Goal: Navigation & Orientation: Find specific page/section

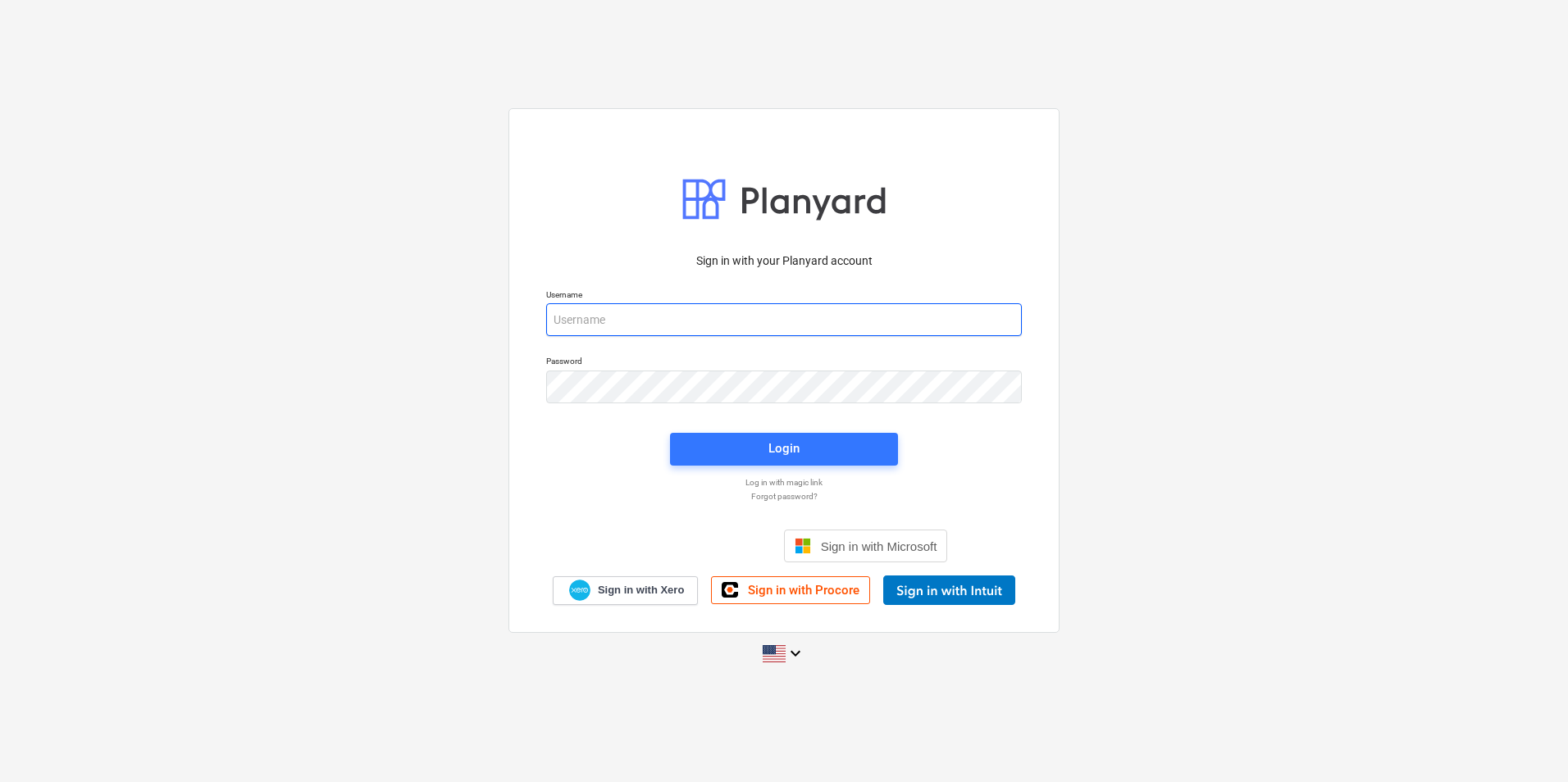
type input "[PERSON_NAME][EMAIL_ADDRESS][DOMAIN_NAME]"
click at [812, 466] on div "Login" at bounding box center [784, 450] width 248 height 52
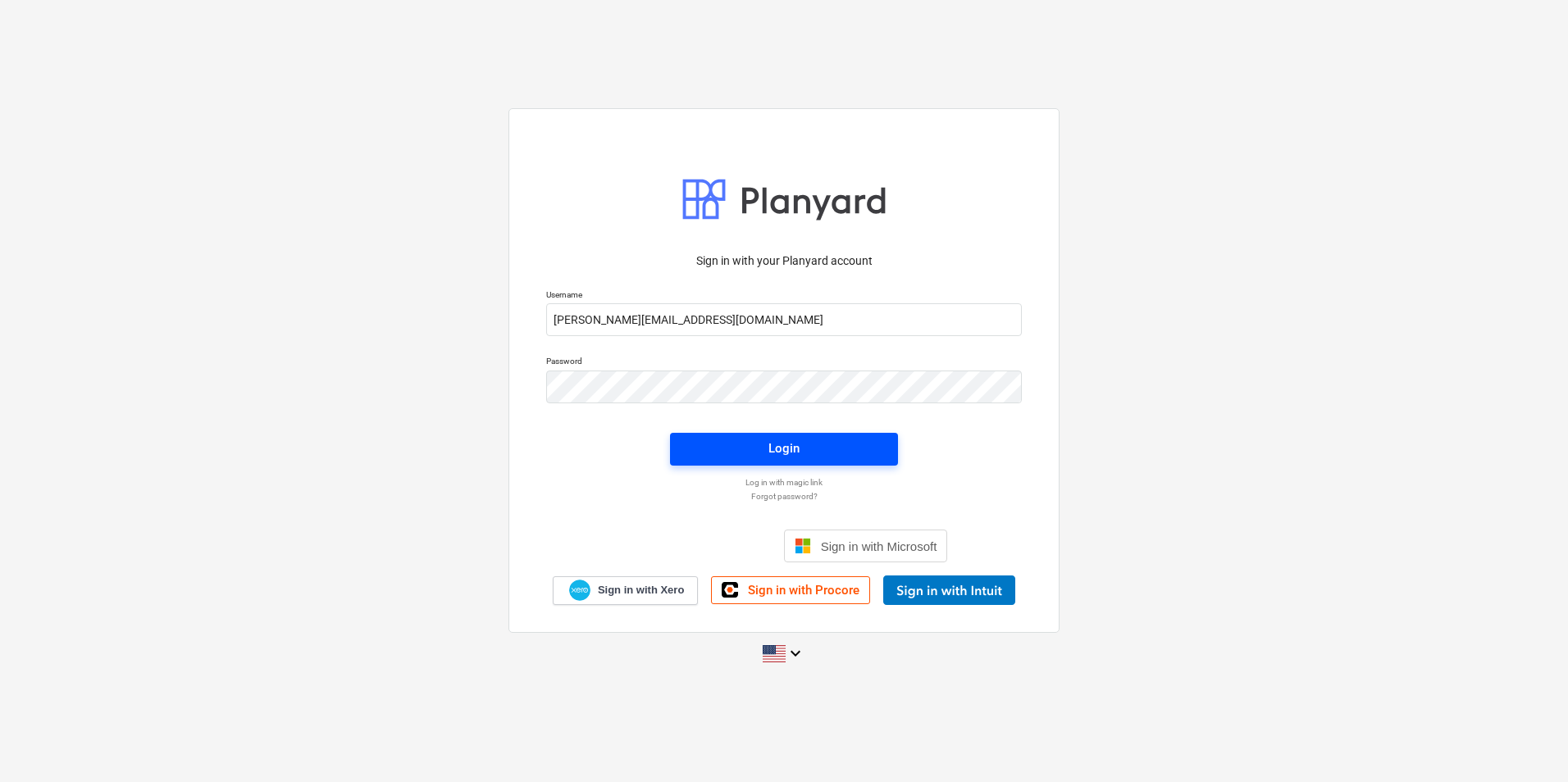
click at [811, 462] on button "Login" at bounding box center [784, 450] width 228 height 33
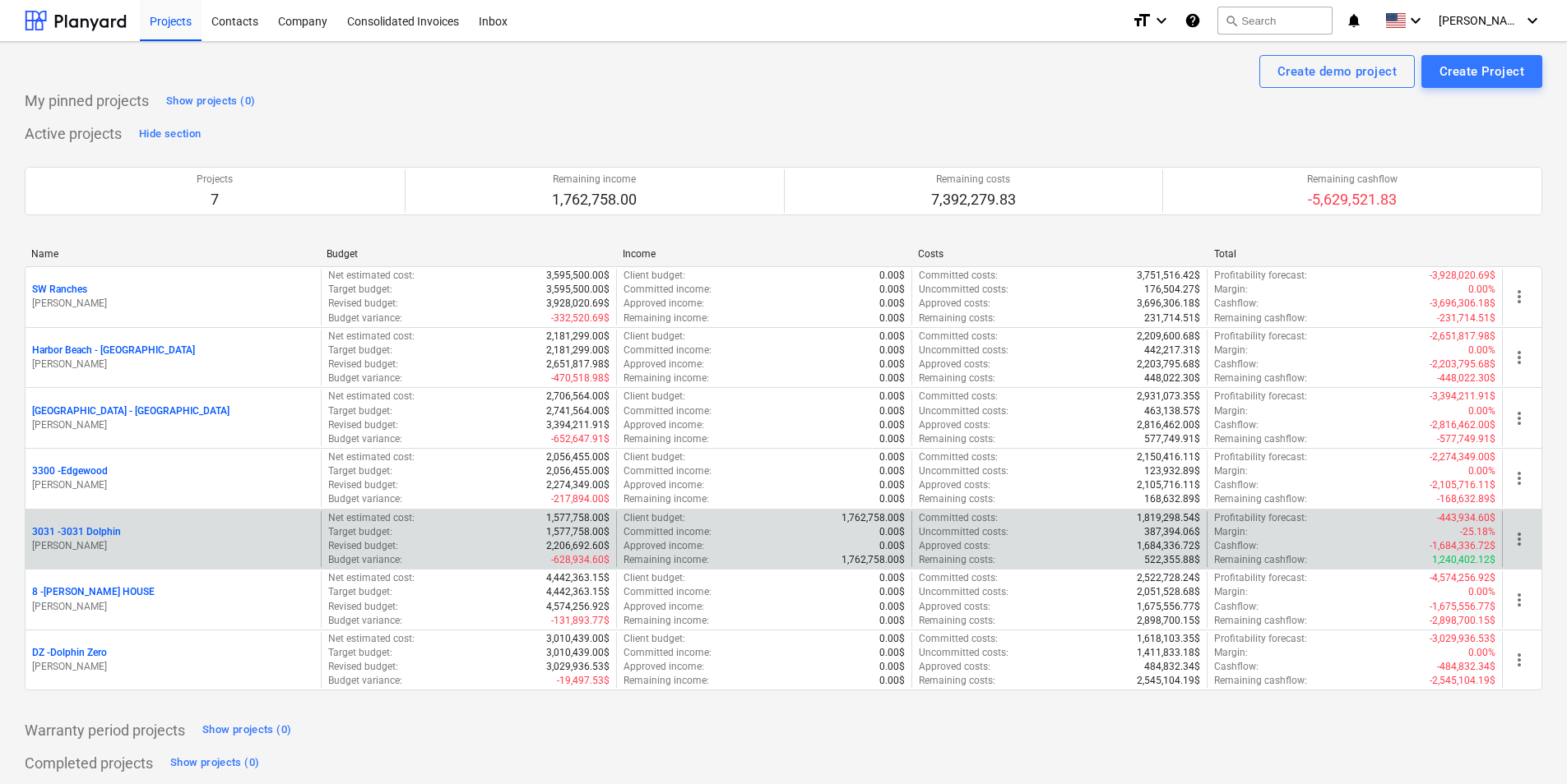
click at [78, 528] on p "3031 - 3031 Dolphin" at bounding box center [77, 532] width 89 height 14
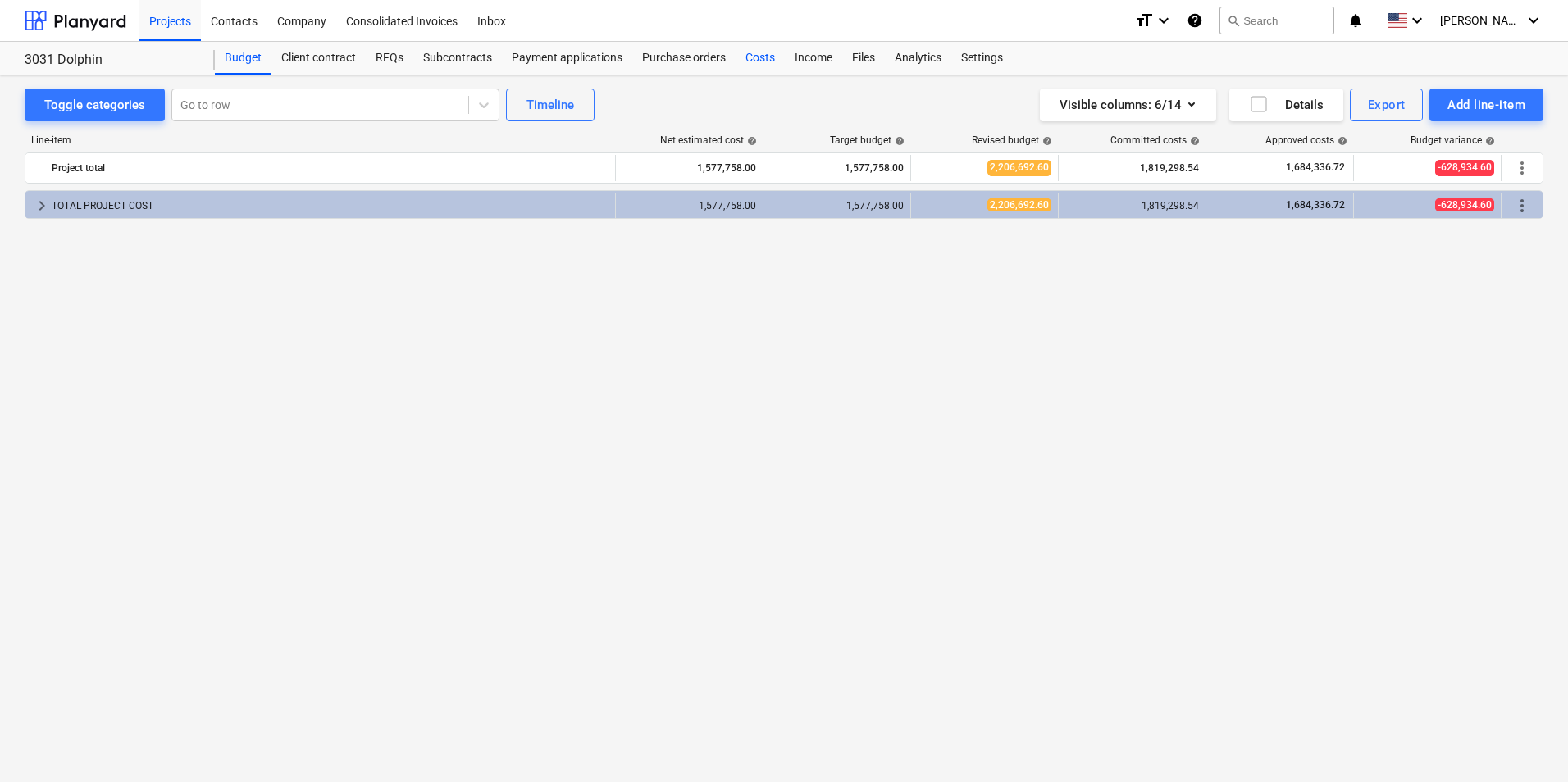
click at [768, 57] on div "Costs" at bounding box center [760, 58] width 50 height 33
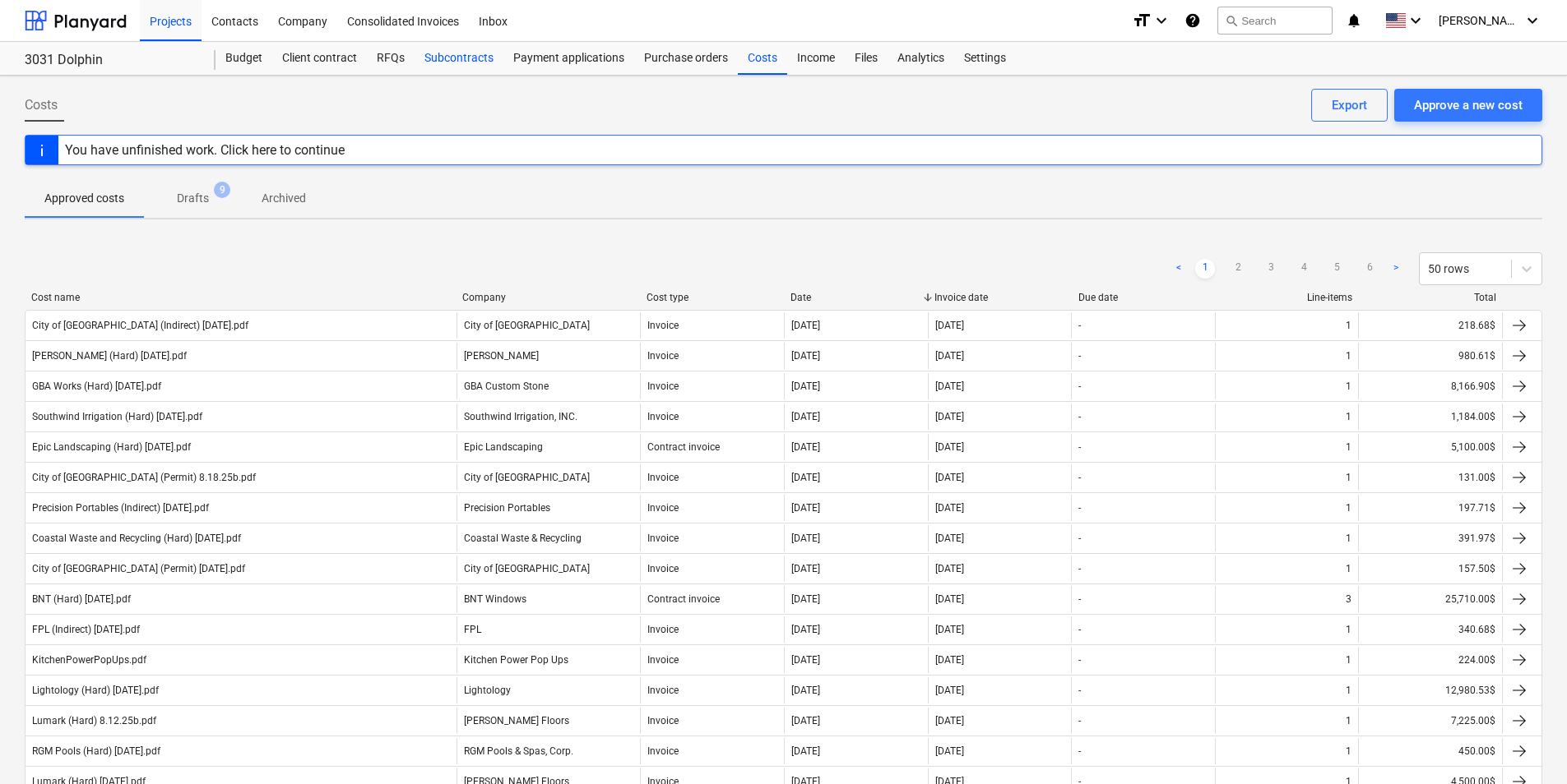
click at [452, 58] on div "Subcontracts" at bounding box center [459, 58] width 89 height 33
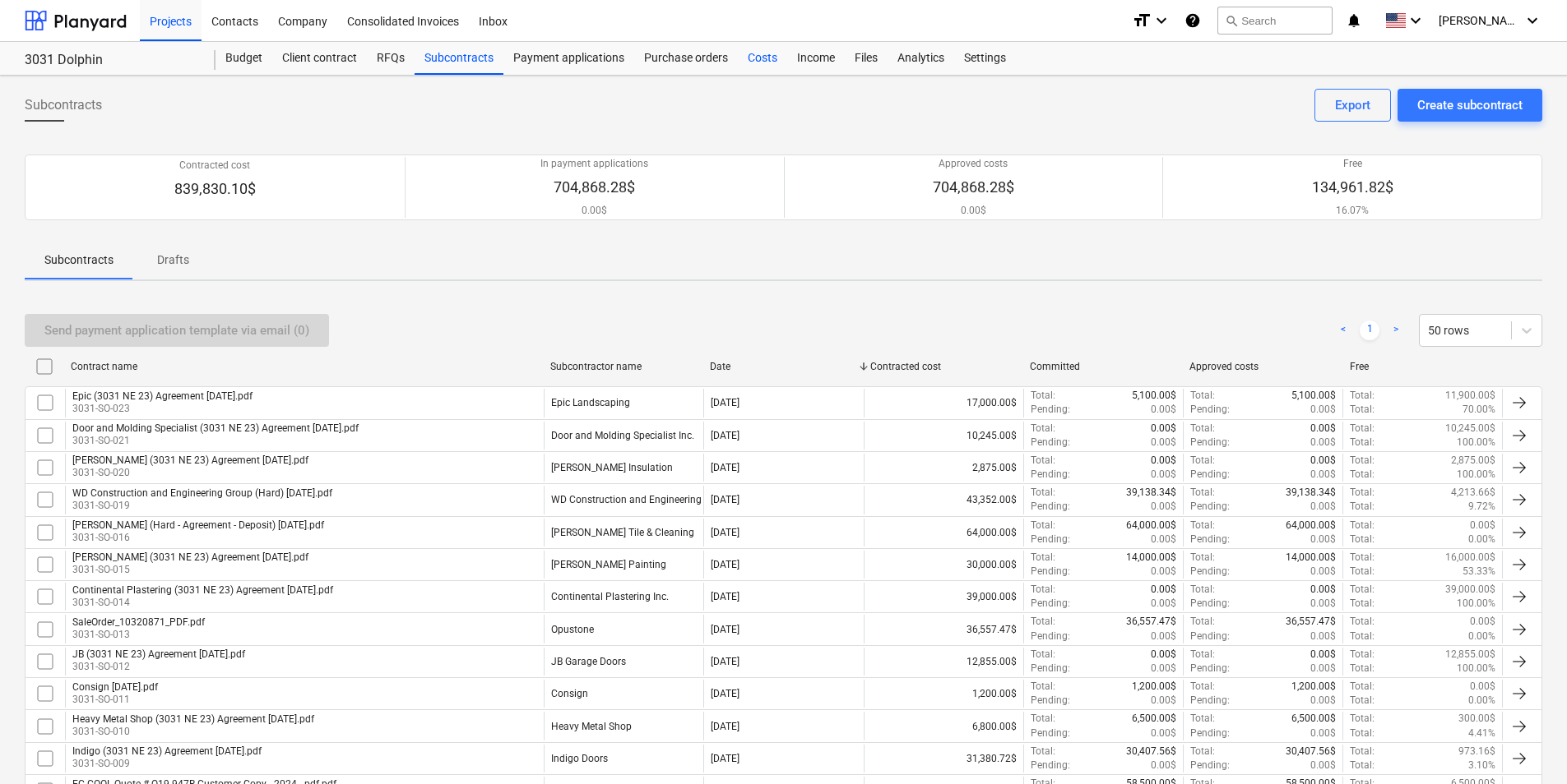
click at [749, 67] on div "Costs" at bounding box center [763, 58] width 50 height 33
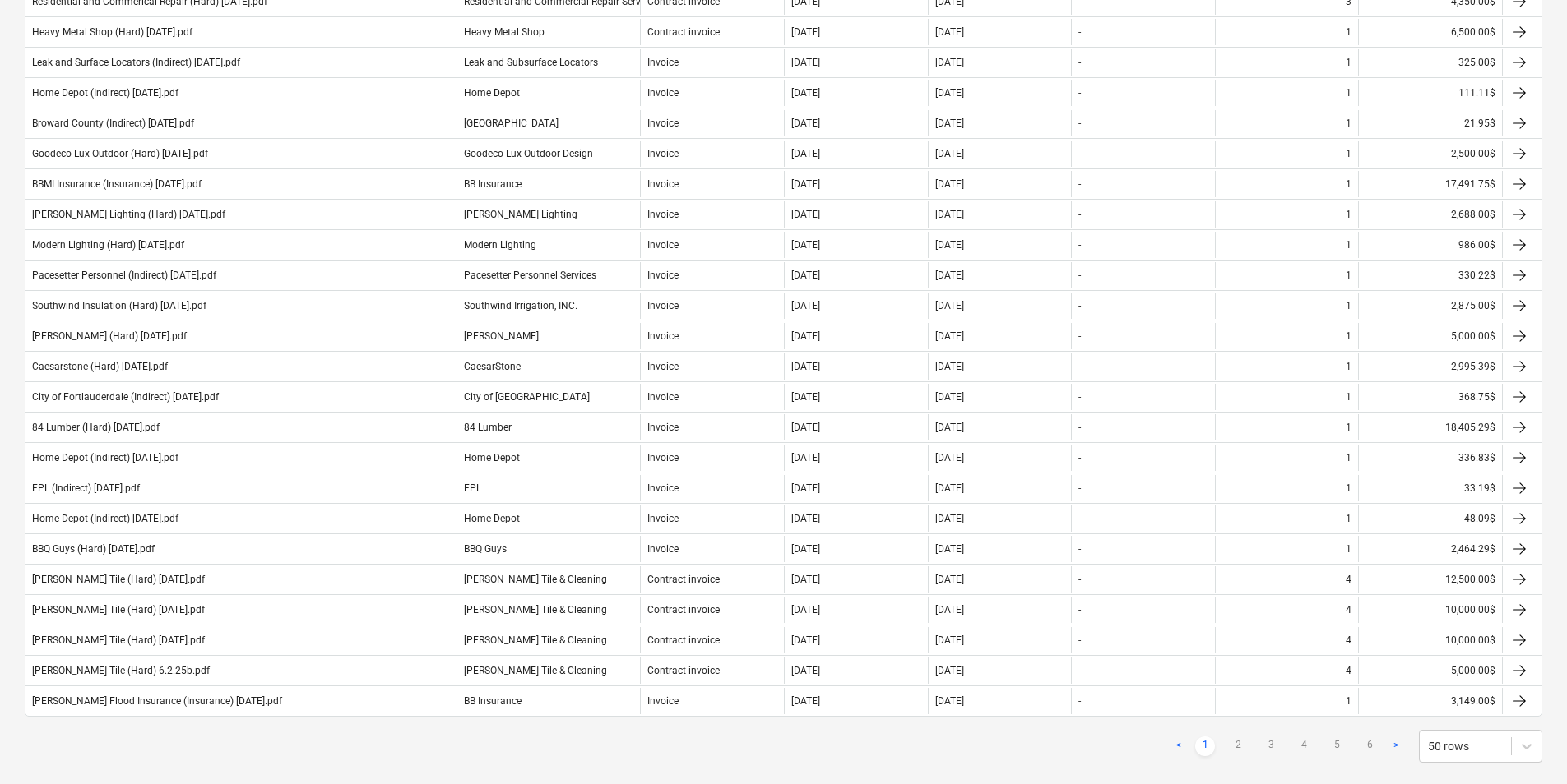
scroll to position [1140, 0]
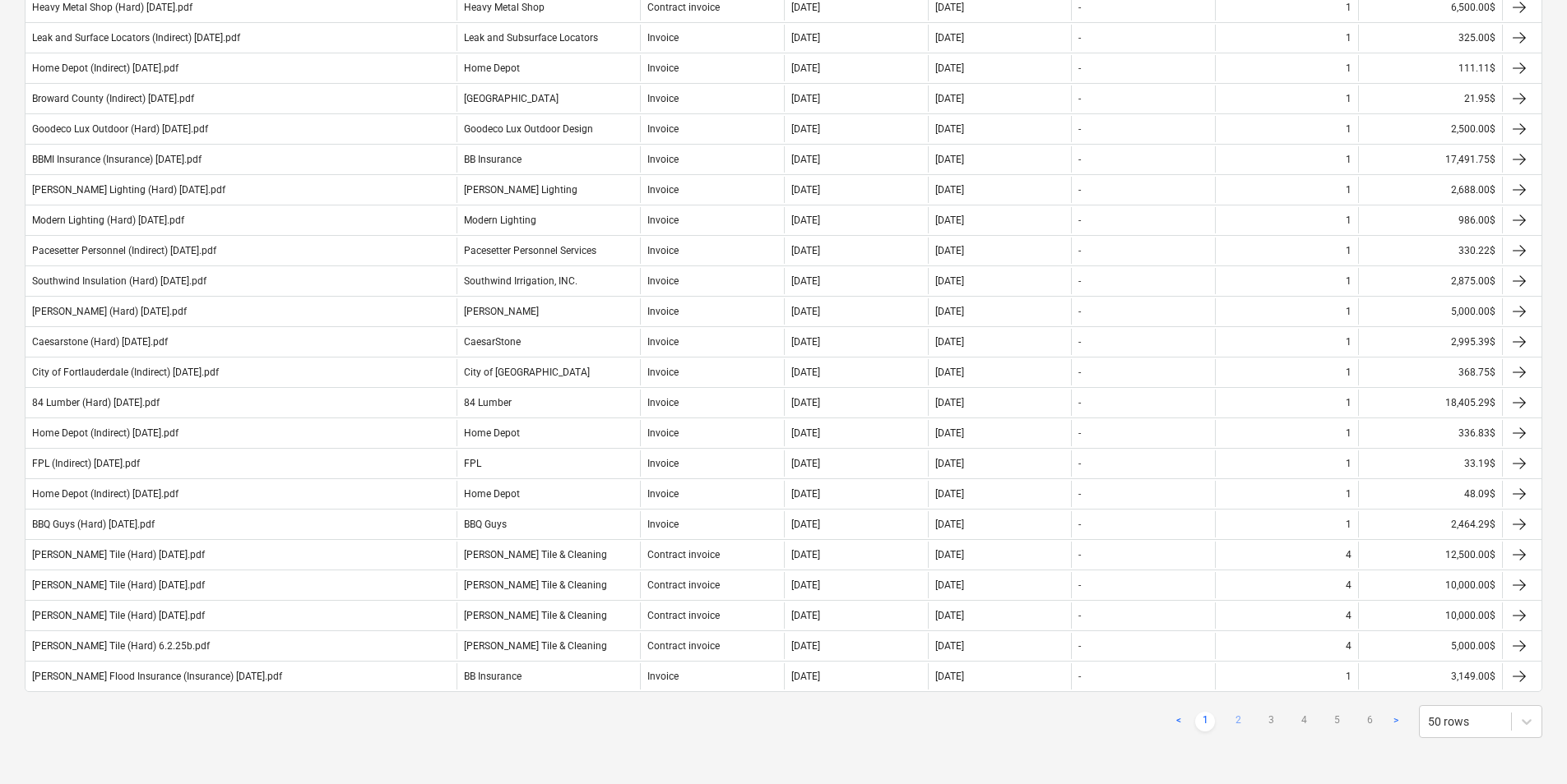
click at [1234, 718] on link "2" at bounding box center [1238, 722] width 20 height 20
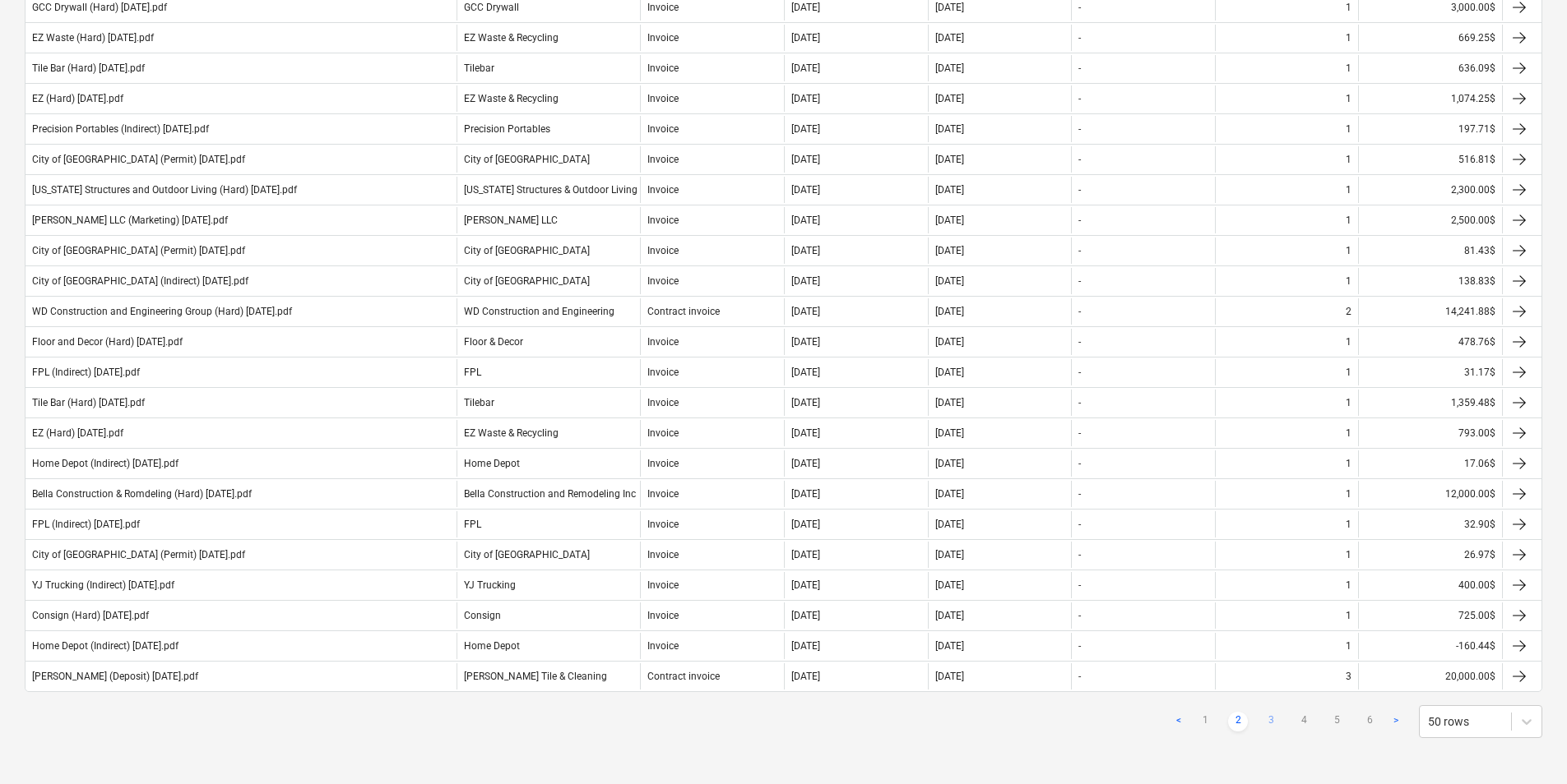
click at [1270, 719] on link "3" at bounding box center [1270, 722] width 20 height 20
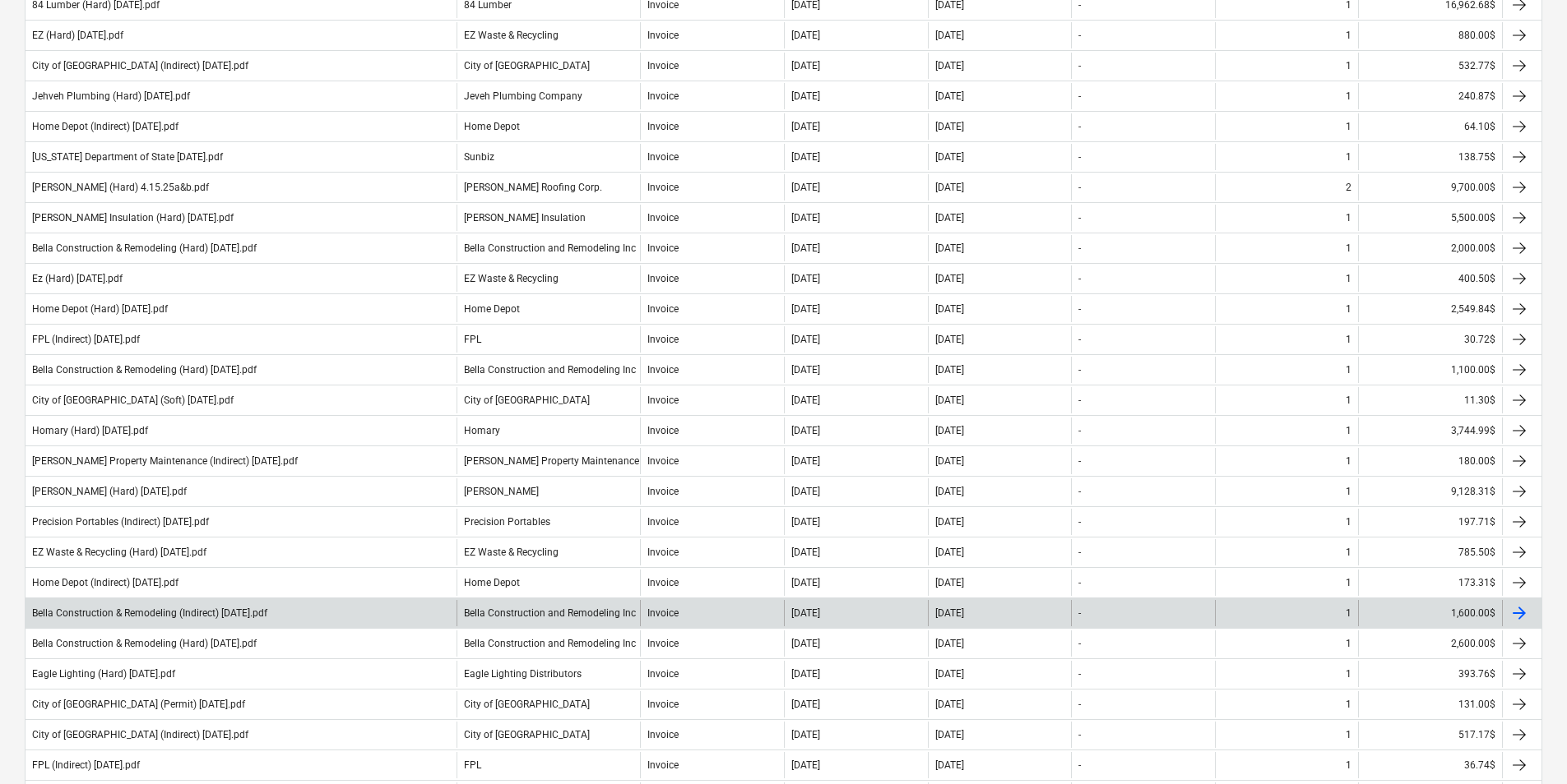
scroll to position [482, 0]
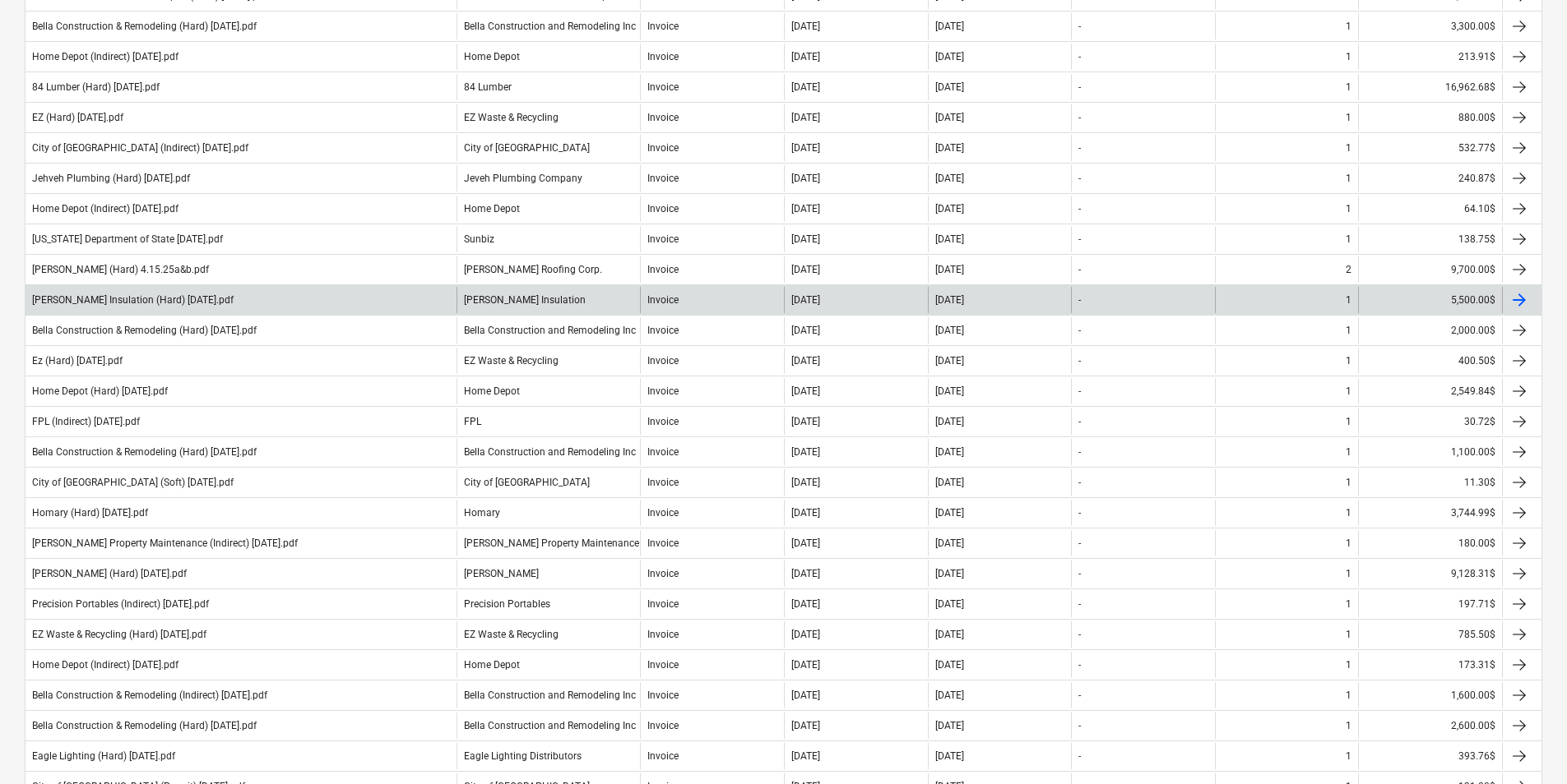
click at [517, 308] on div "[PERSON_NAME] Insulation" at bounding box center [548, 300] width 184 height 26
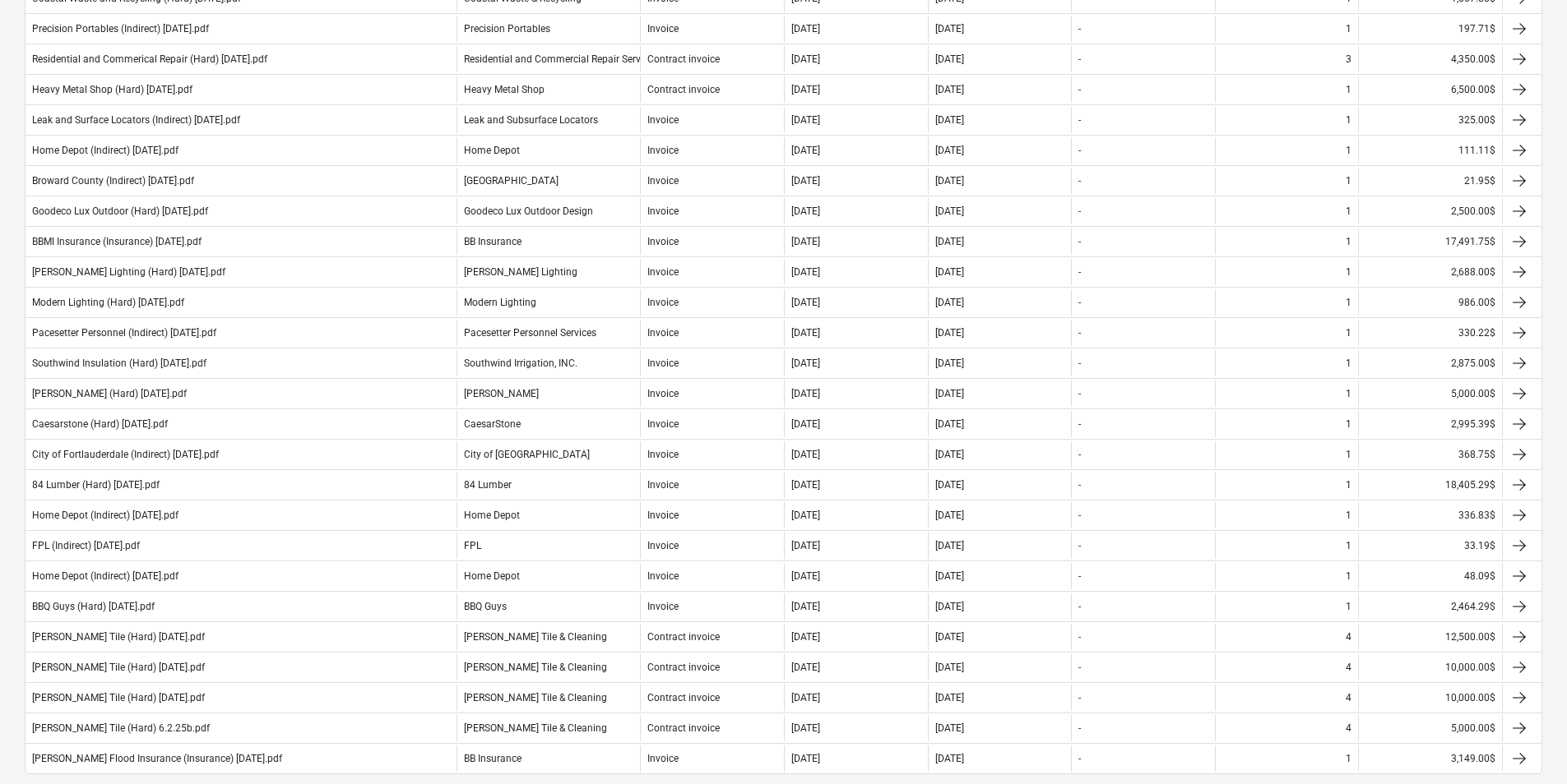
scroll to position [1140, 0]
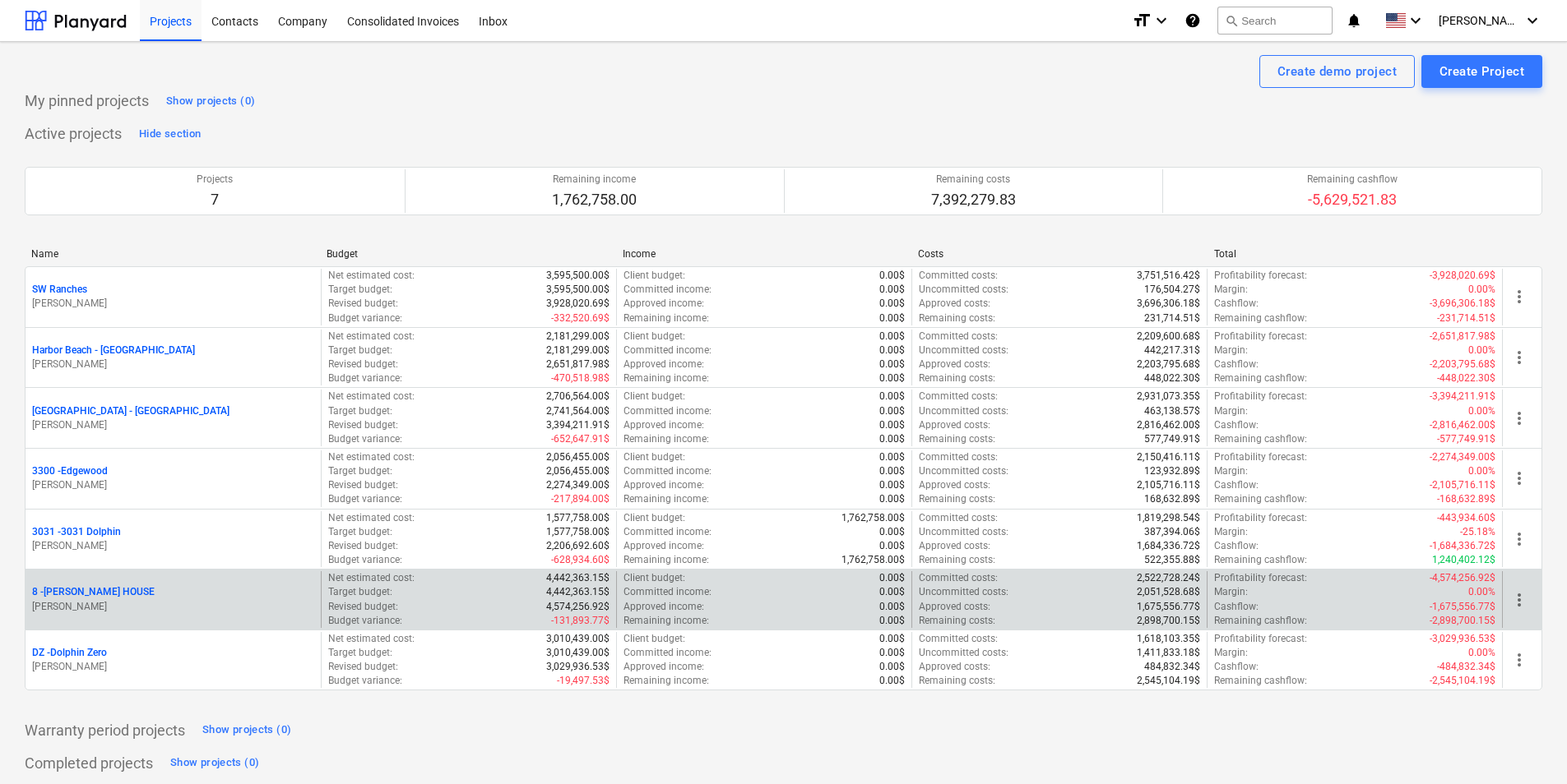
click at [66, 595] on p "8 - [PERSON_NAME] HOUSE" at bounding box center [93, 592] width 122 height 14
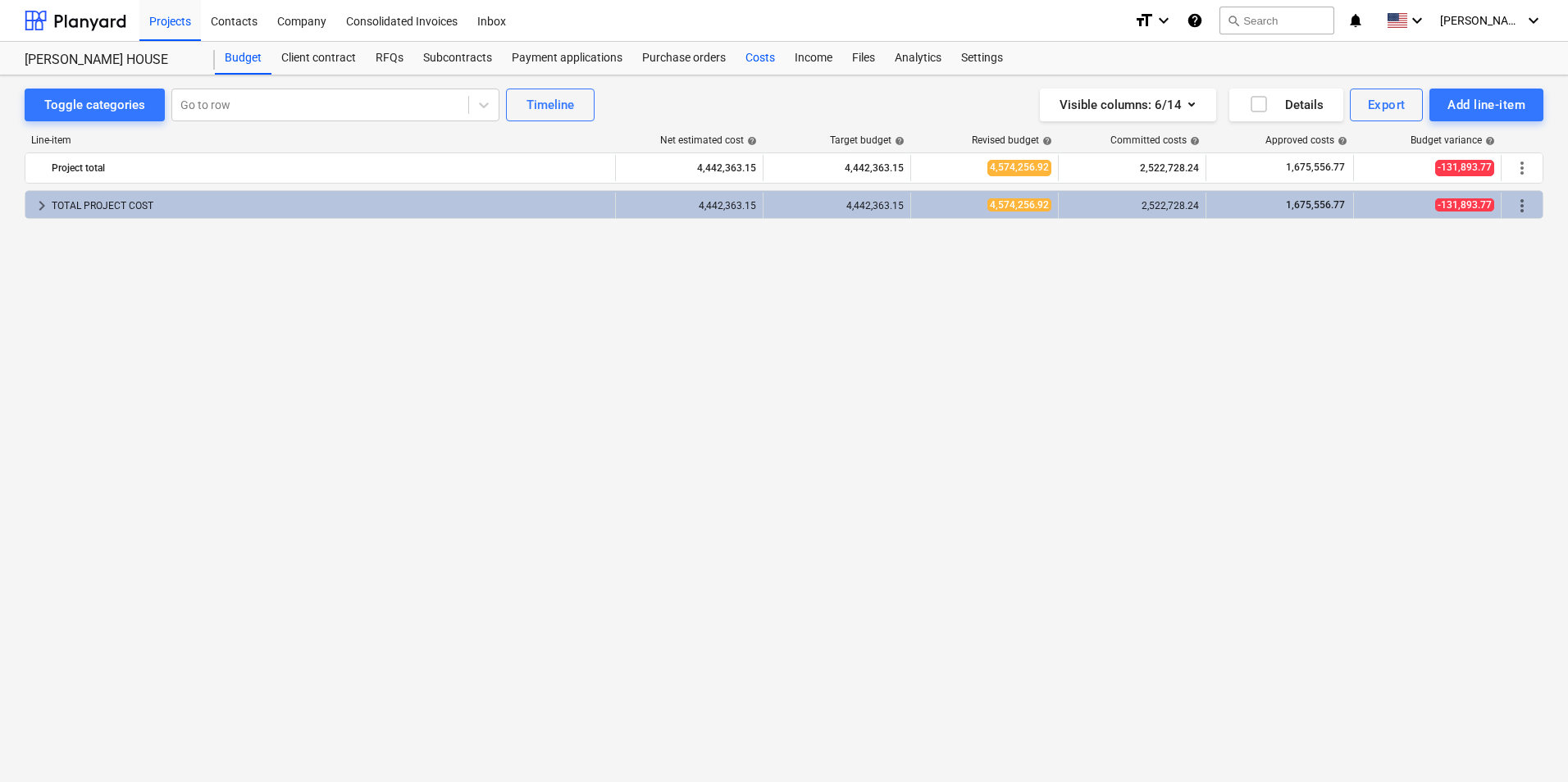
click at [753, 51] on div "Costs" at bounding box center [760, 58] width 50 height 33
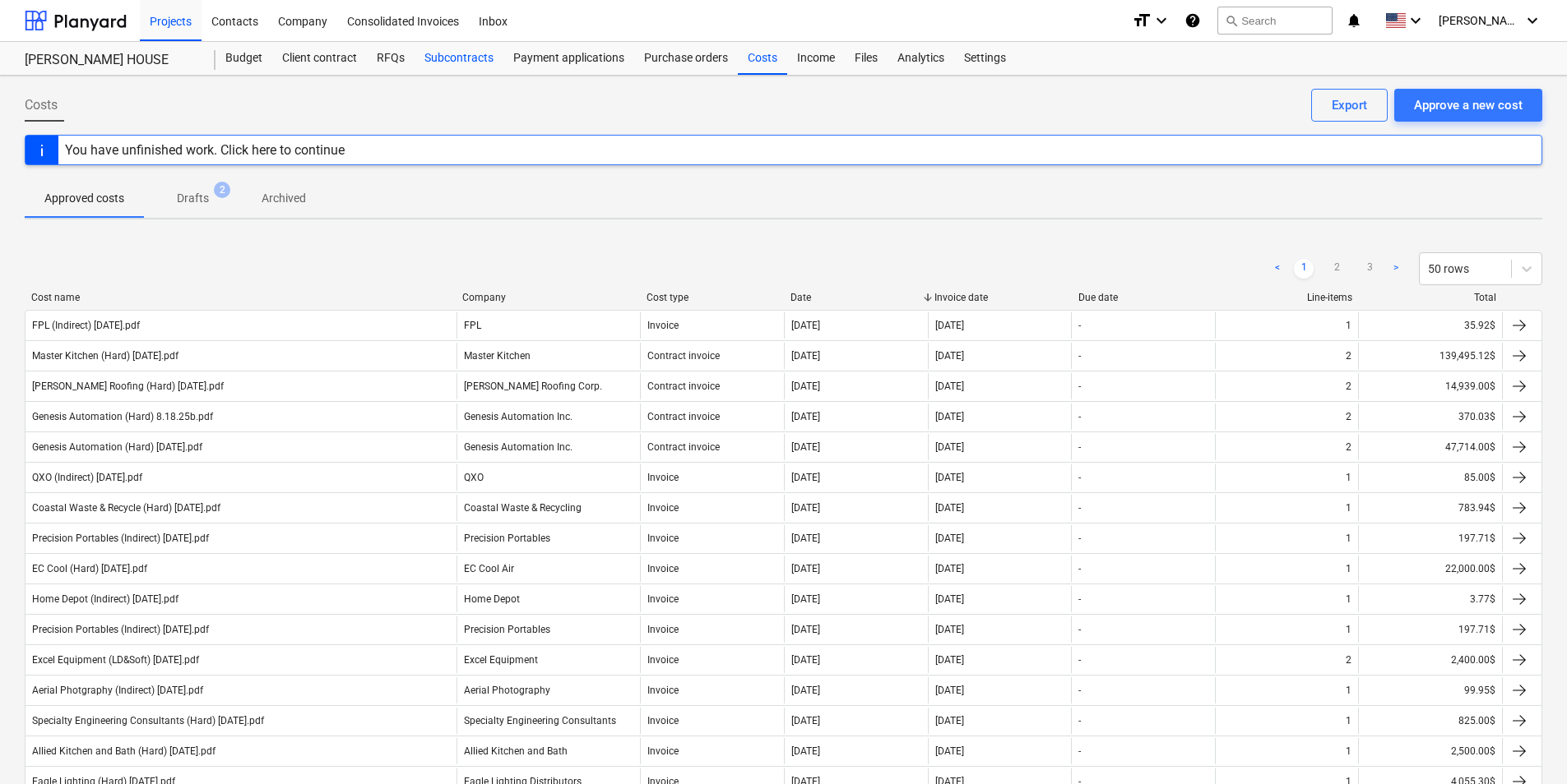
click at [467, 61] on div "Subcontracts" at bounding box center [459, 58] width 89 height 33
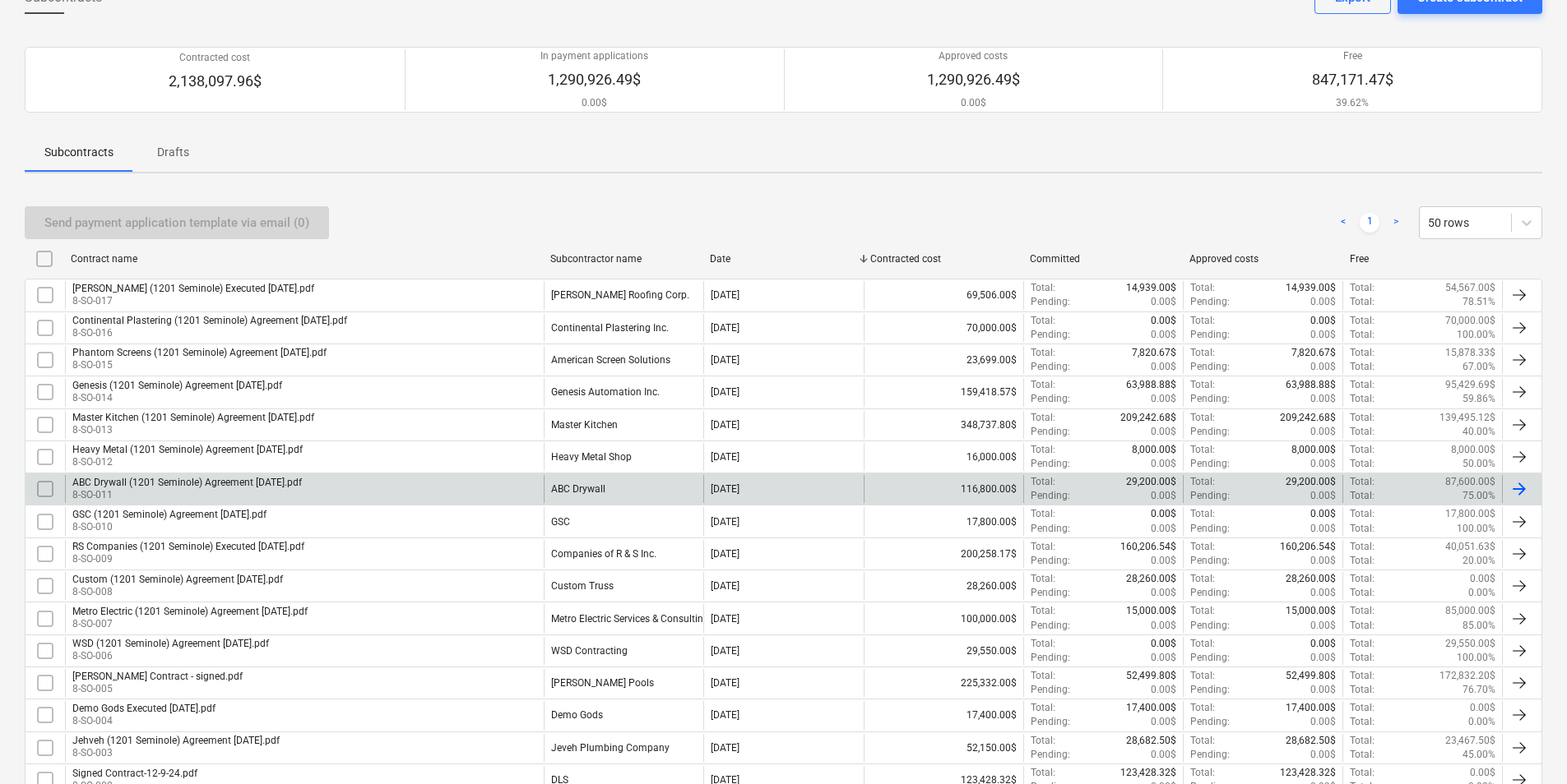
scroll to position [245, 0]
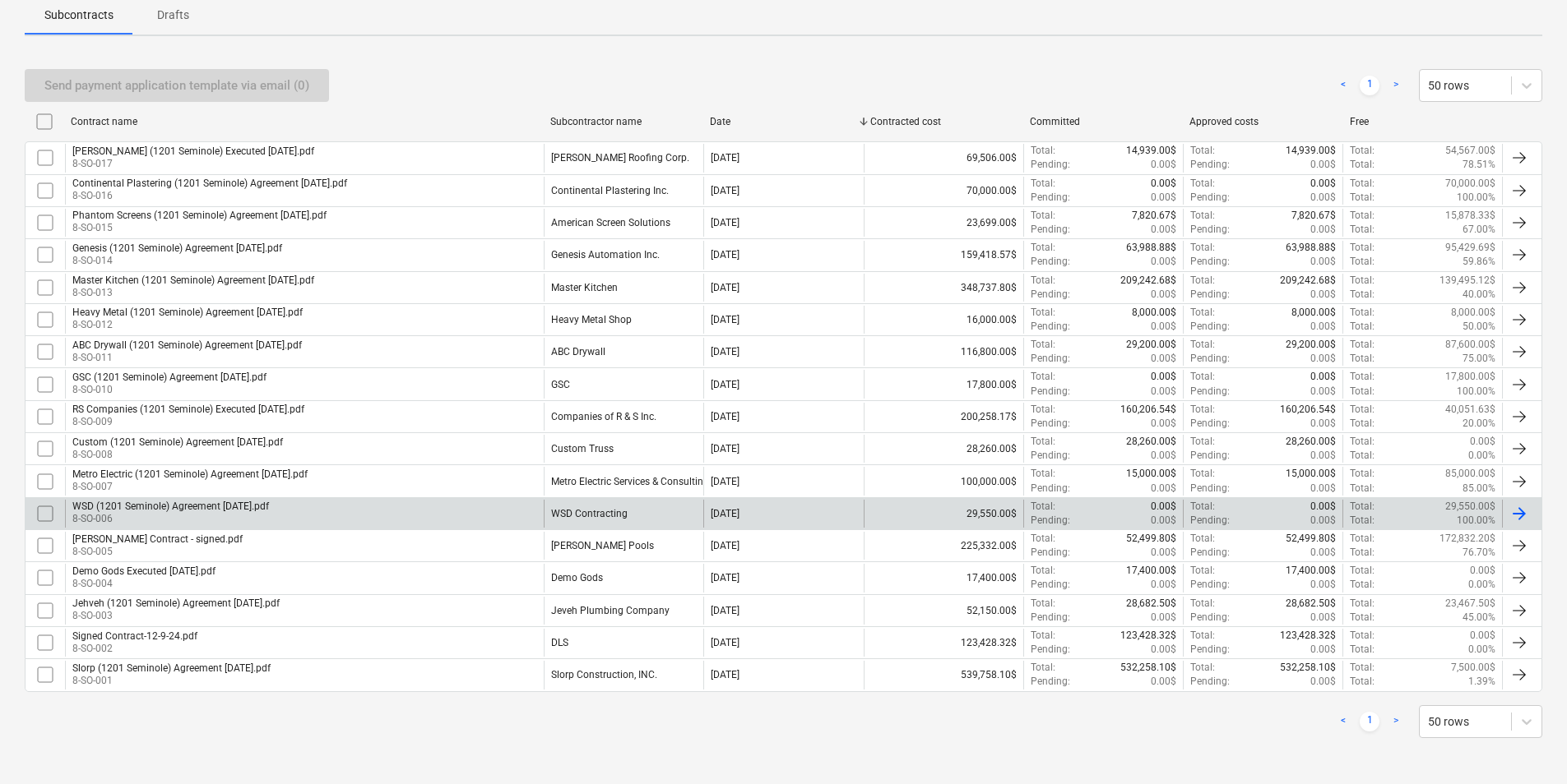
click at [609, 508] on div "WSD Contracting" at bounding box center [590, 514] width 77 height 11
